Goal: Information Seeking & Learning: Learn about a topic

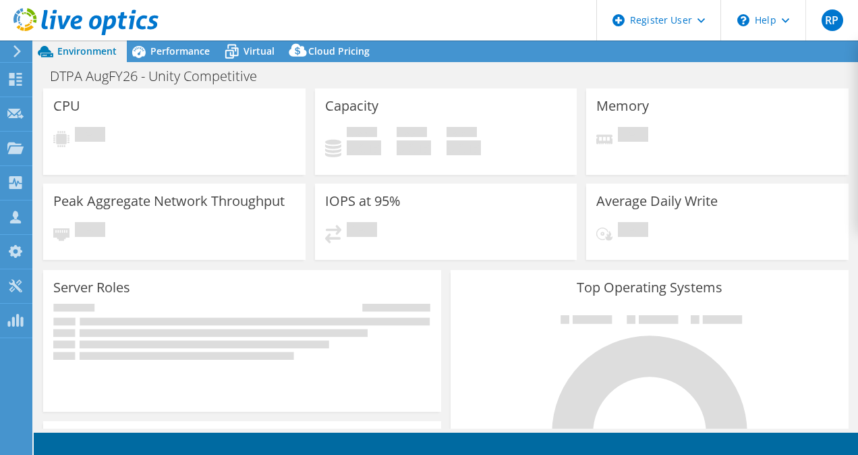
select select "USD"
select select "USEast"
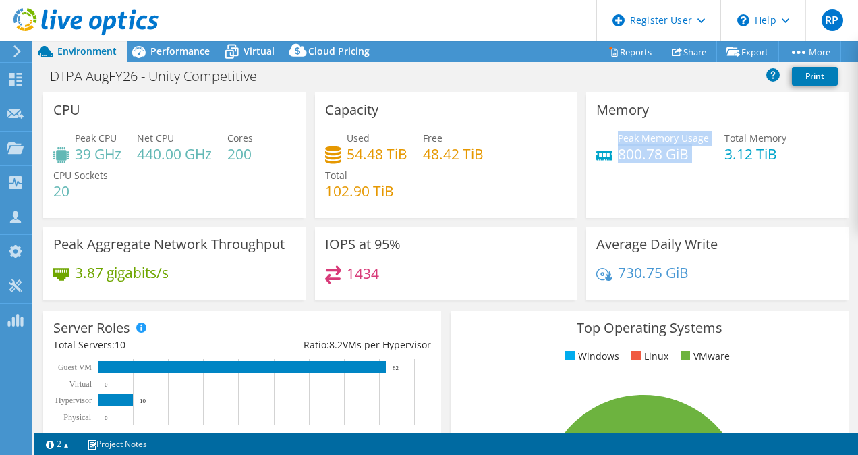
drag, startPoint x: 612, startPoint y: 139, endPoint x: 672, endPoint y: 169, distance: 66.7
click at [672, 169] on div "Peak Memory Usage 800.78 GiB Total Memory 3.12 TiB" at bounding box center [717, 153] width 242 height 44
drag, startPoint x: 672, startPoint y: 169, endPoint x: 669, endPoint y: 202, distance: 33.2
click at [669, 202] on div "Memory Peak Memory Usage 800.78 GiB Total Memory 3.12 TiB" at bounding box center [717, 154] width 262 height 125
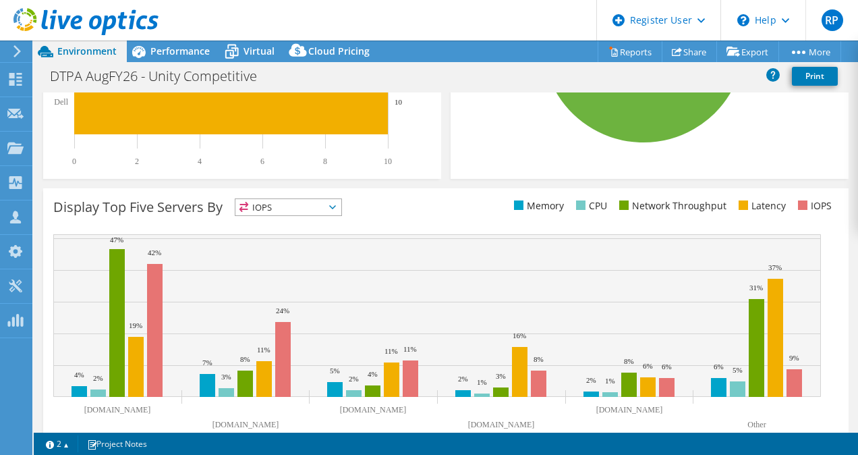
scroll to position [482, 0]
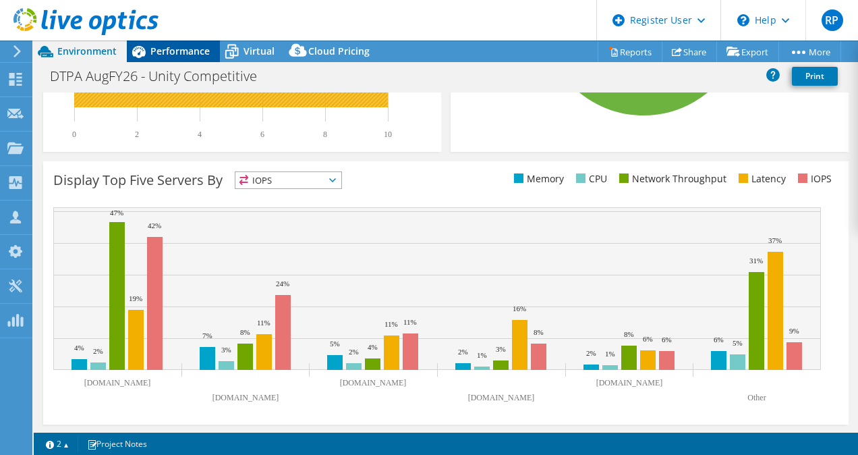
click at [178, 54] on span "Performance" at bounding box center [179, 51] width 59 height 13
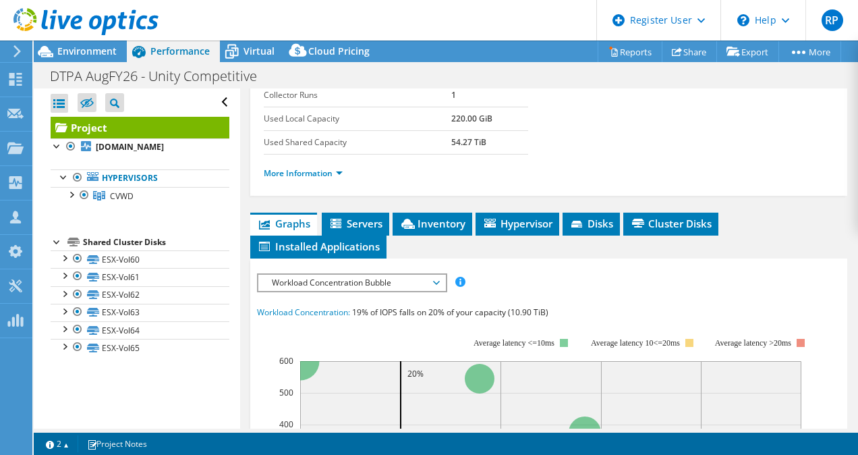
scroll to position [0, 0]
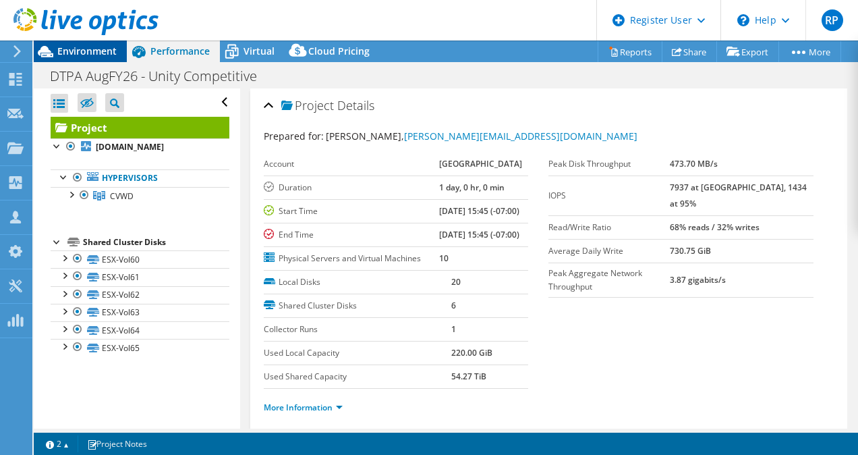
click at [100, 54] on span "Environment" at bounding box center [86, 51] width 59 height 13
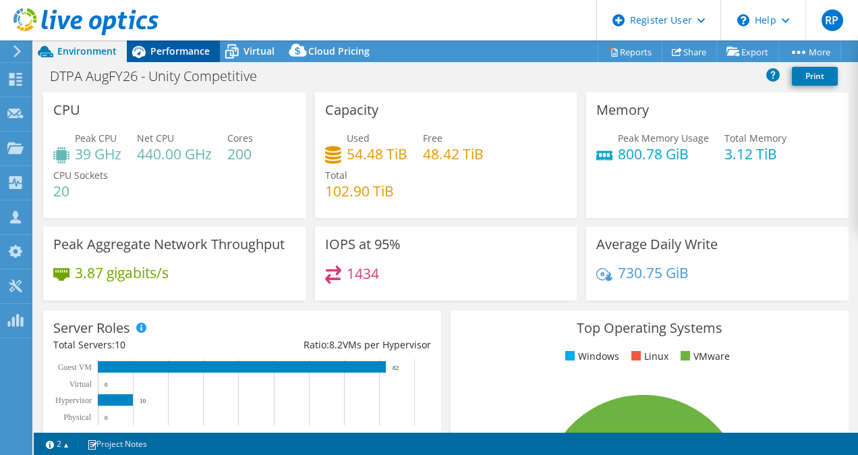
click at [192, 54] on span "Performance" at bounding box center [179, 51] width 59 height 13
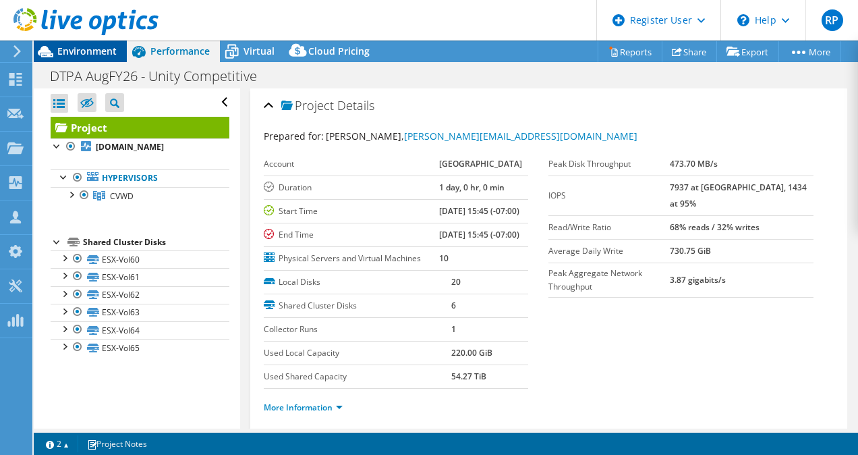
click at [92, 55] on span "Environment" at bounding box center [86, 51] width 59 height 13
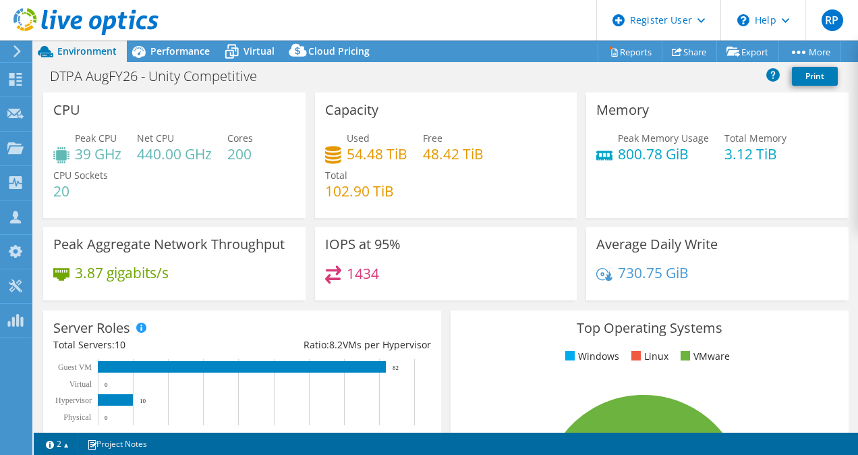
click at [380, 190] on h4 "102.90 TiB" at bounding box center [359, 190] width 69 height 15
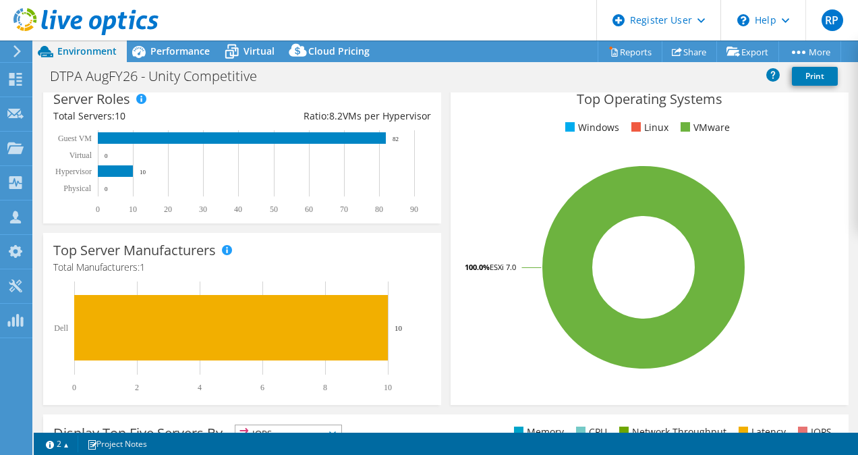
scroll to position [232, 0]
